Goal: Task Accomplishment & Management: Use online tool/utility

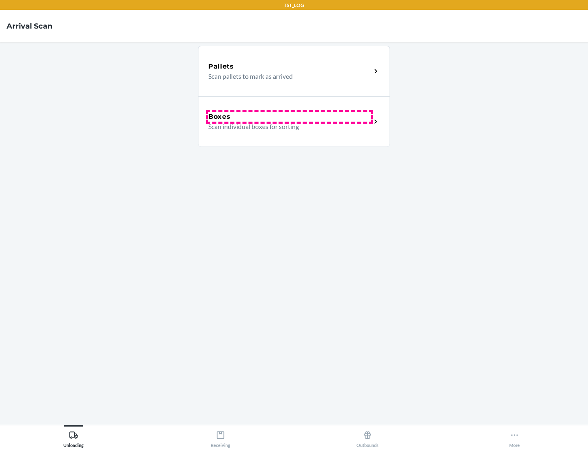
click at [290, 117] on div "Boxes" at bounding box center [289, 117] width 163 height 10
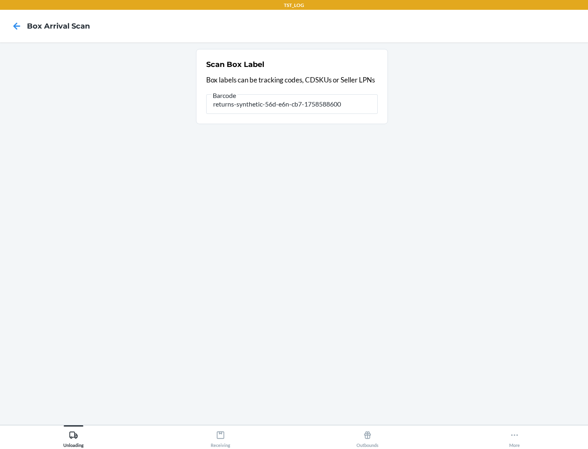
type input "returns-synthetic-56d-e6n-cb7-1758588600"
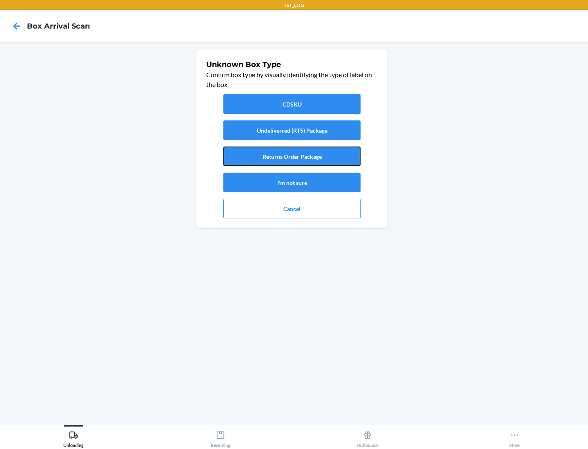
click at [292, 156] on button "Returns Order Package" at bounding box center [291, 157] width 137 height 20
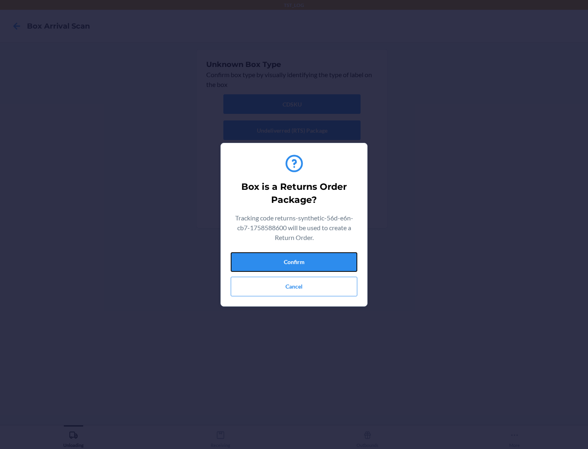
click at [294, 262] on button "Confirm" at bounding box center [294, 262] width 127 height 20
